Goal: Task Accomplishment & Management: Manage account settings

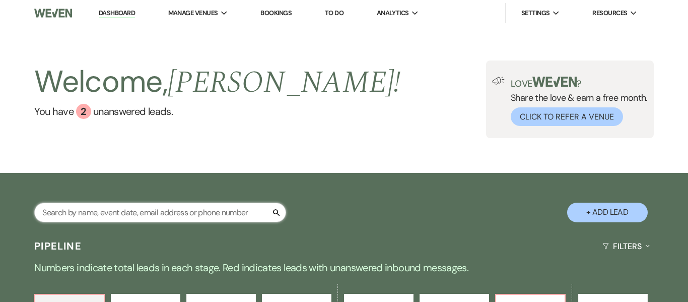
click at [139, 213] on input "text" at bounding box center [160, 213] width 252 height 20
type input "show"
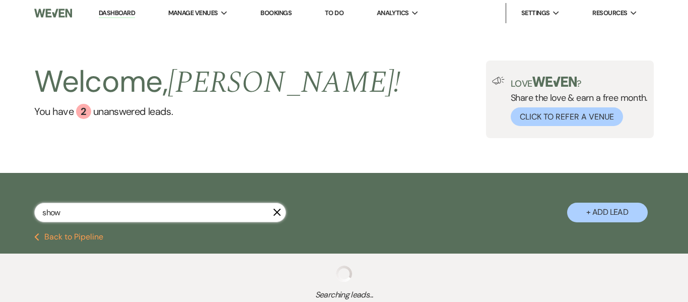
select select "8"
select select "1"
select select "2"
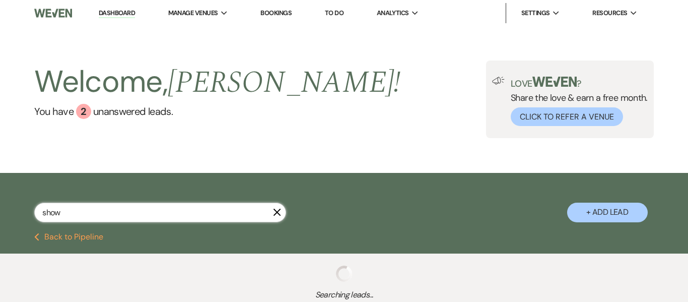
select select "8"
select select "11"
select select "8"
select select "5"
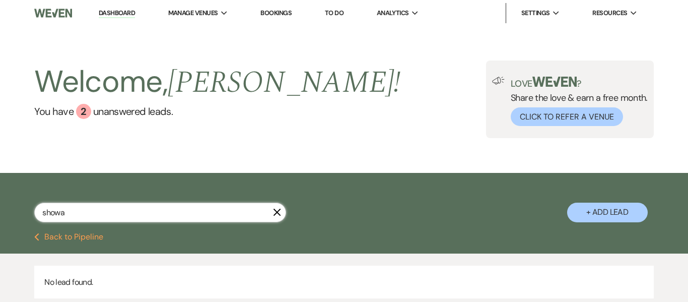
scroll to position [74, 0]
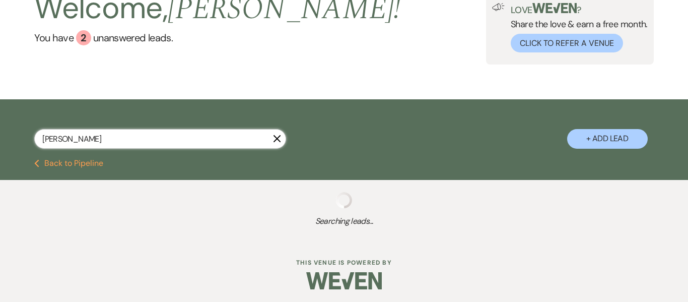
type input "shawa"
select select "8"
select select "1"
select select "9"
select select "2"
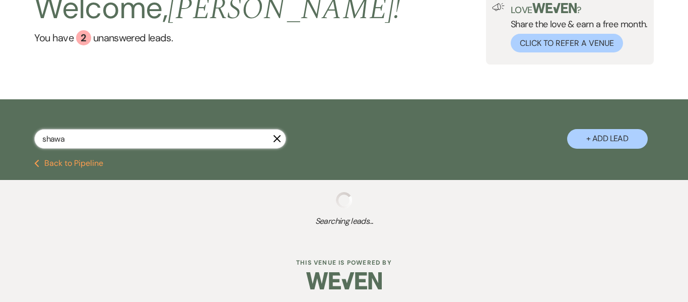
select select "8"
select select "5"
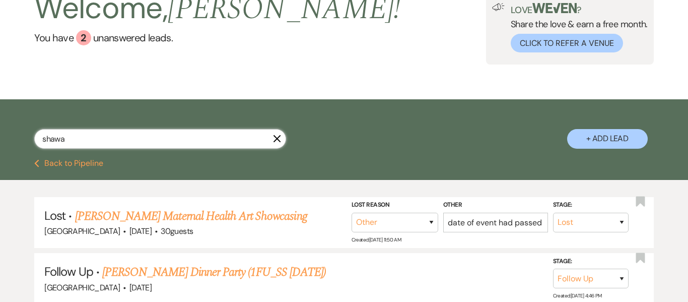
type input "shawan"
click at [211, 279] on link "[PERSON_NAME] Dinner Party (1FU_SS [DATE])" at bounding box center [214, 272] width 224 height 18
select select "9"
select select "26"
select select "13"
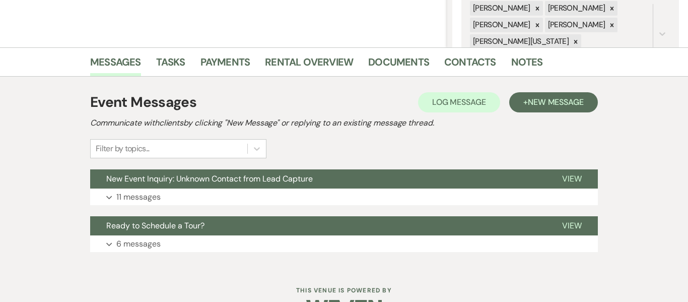
scroll to position [207, 0]
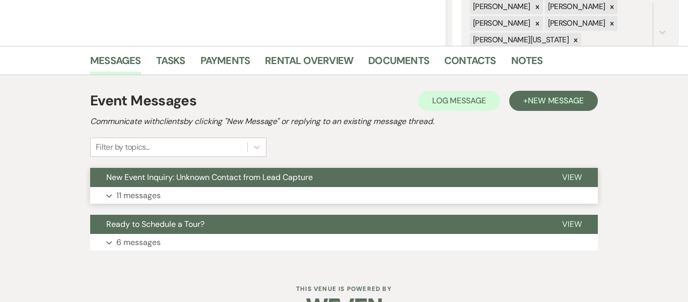
click at [143, 196] on p "11 messages" at bounding box center [138, 195] width 44 height 13
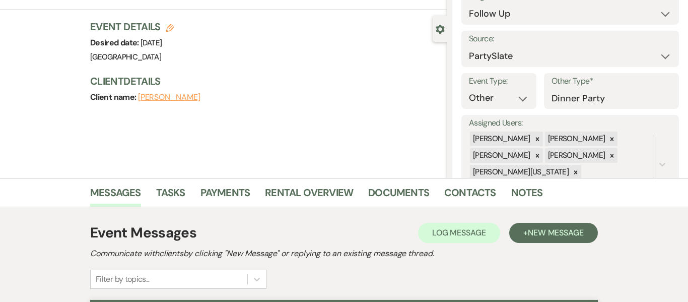
scroll to position [87, 0]
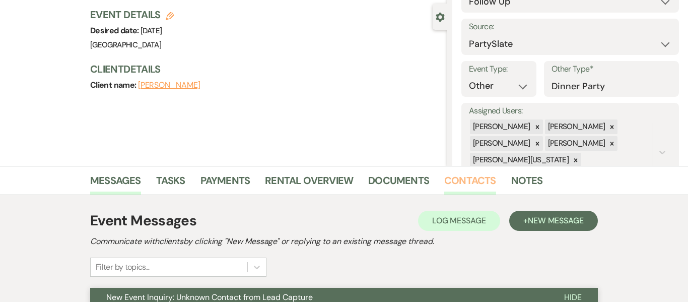
click at [460, 180] on link "Contacts" at bounding box center [471, 183] width 52 height 22
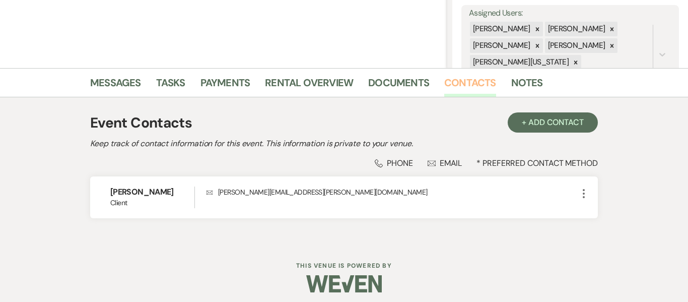
scroll to position [191, 0]
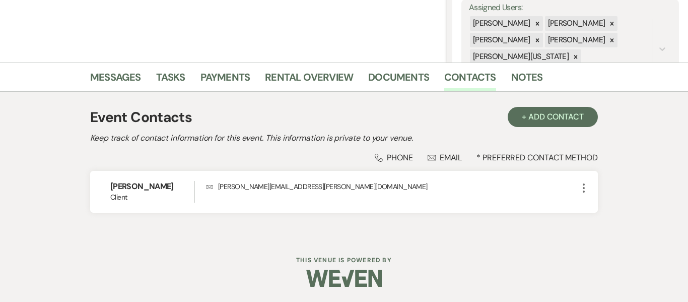
click at [400, 157] on div "Phone Phone" at bounding box center [394, 157] width 38 height 11
click at [565, 114] on button "+ Add Contact" at bounding box center [553, 117] width 90 height 20
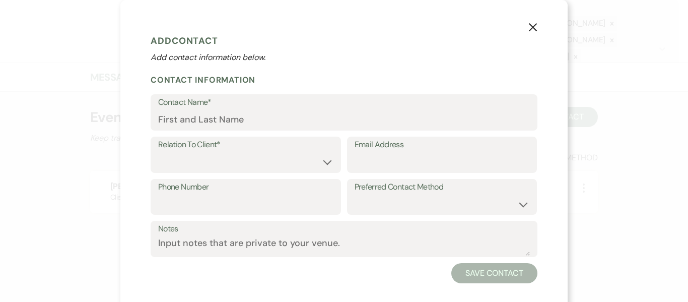
click at [531, 27] on icon "X" at bounding box center [533, 27] width 9 height 9
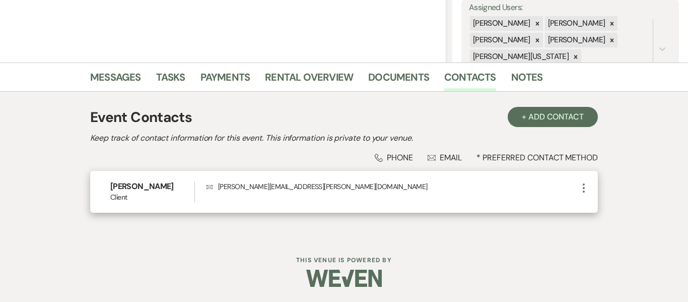
click at [582, 188] on icon "More" at bounding box center [584, 188] width 12 height 12
click at [609, 210] on button "Pencil Edit" at bounding box center [608, 207] width 60 height 17
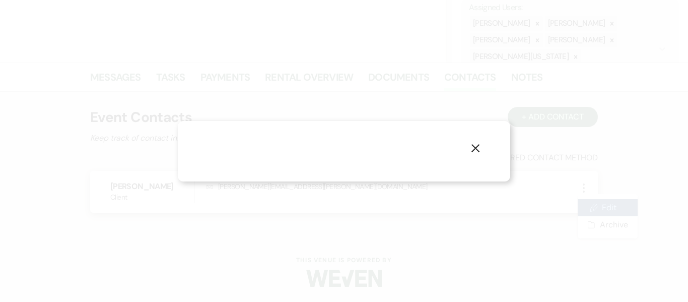
select select "1"
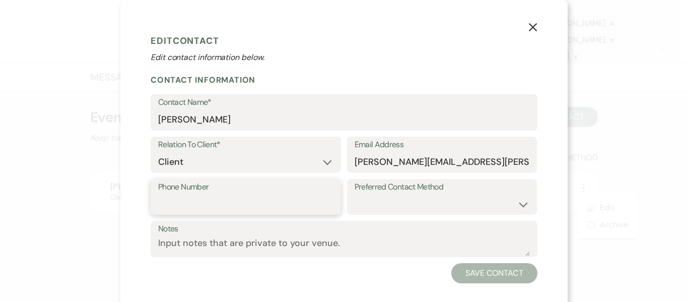
click at [251, 206] on input "Phone Number" at bounding box center [245, 204] width 175 height 20
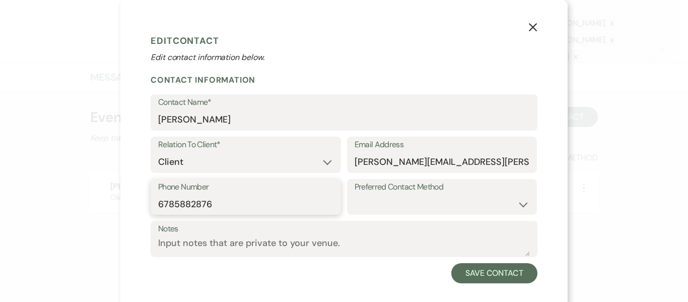
type input "6785882876"
click at [556, 62] on div "X Edit Contact Edit contact information below. Contact Information Contact Name…" at bounding box center [344, 156] width 448 height 313
click at [507, 272] on button "Save Contact" at bounding box center [495, 273] width 86 height 20
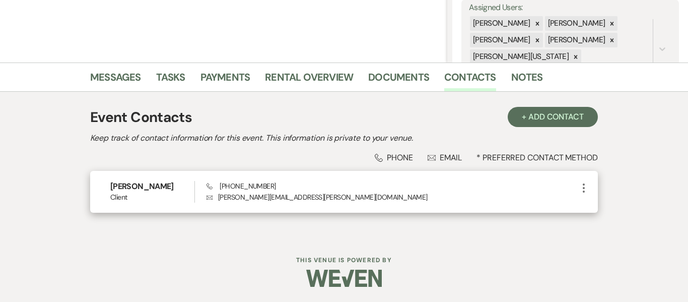
scroll to position [0, 0]
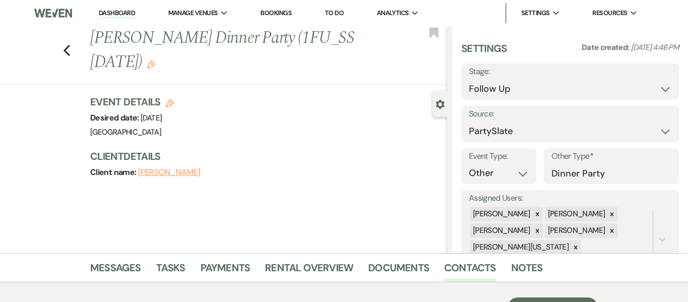
click at [127, 11] on link "Dashboard" at bounding box center [117, 14] width 36 height 10
